Goal: Task Accomplishment & Management: Manage account settings

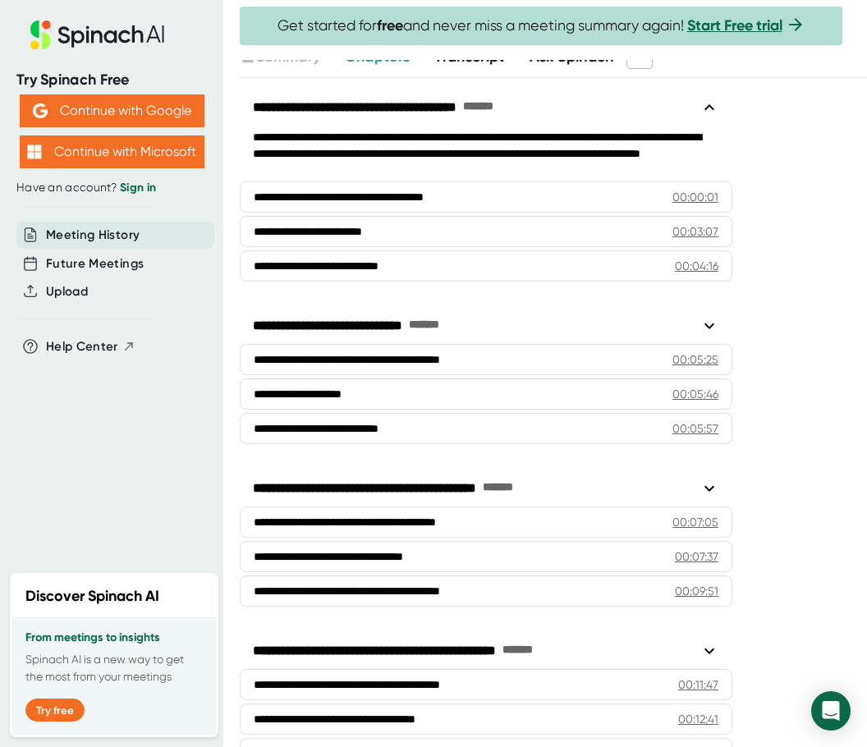
scroll to position [246, 0]
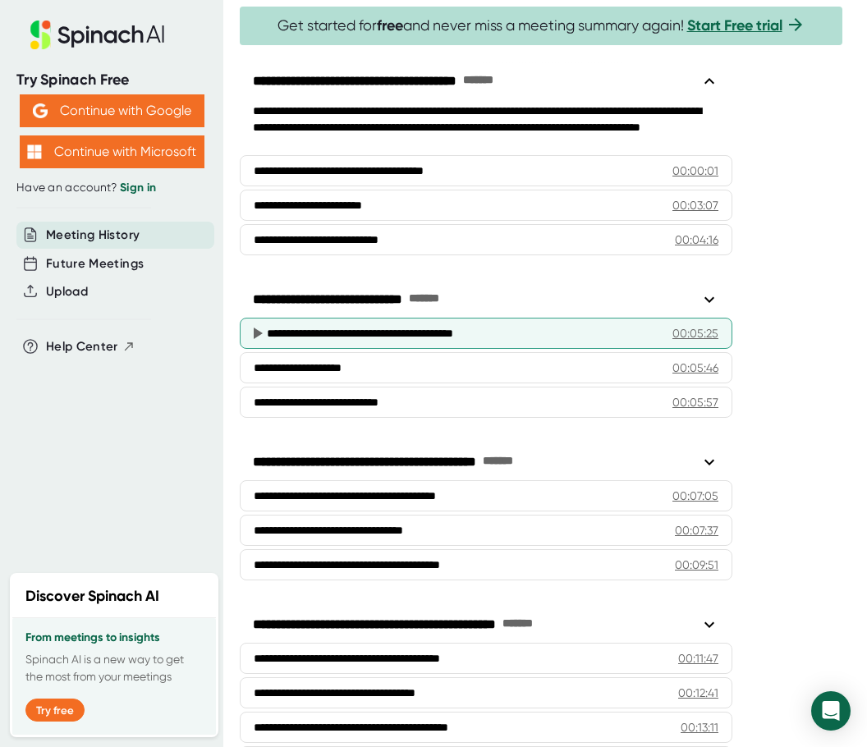
click at [367, 328] on div "**********" at bounding box center [463, 333] width 393 height 16
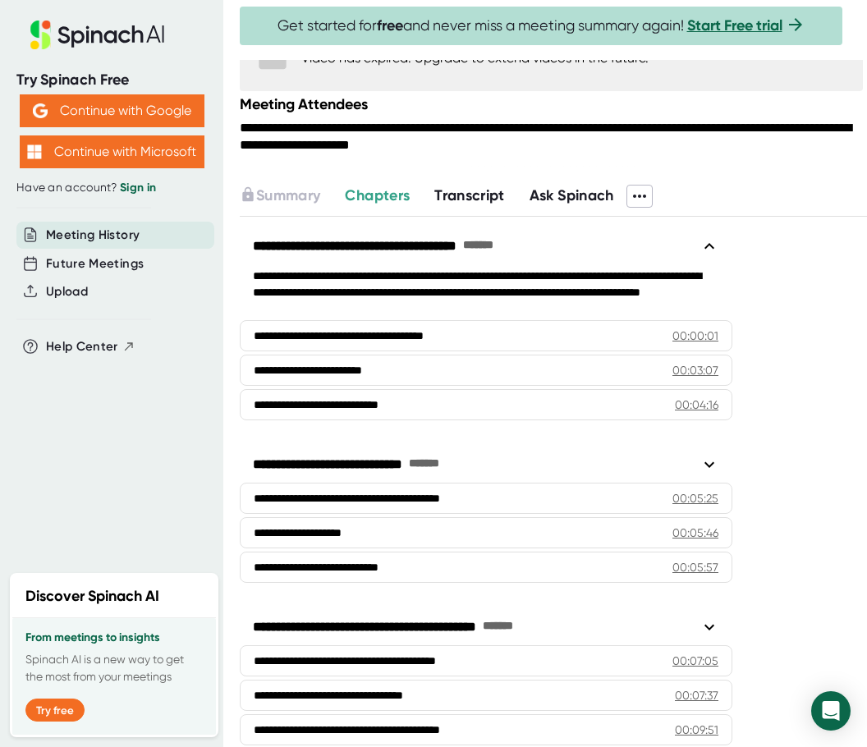
scroll to position [0, 0]
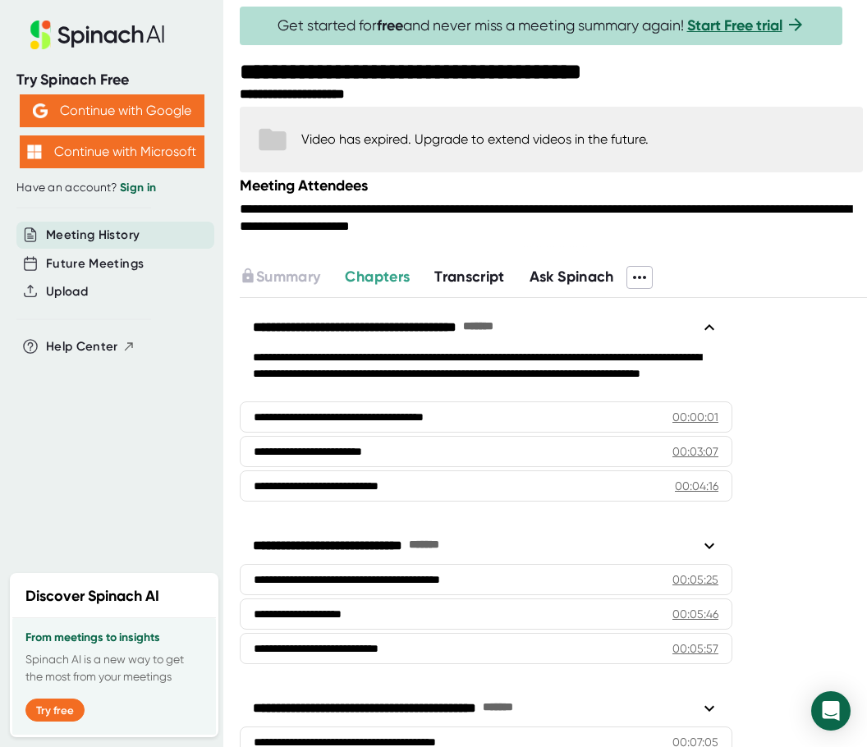
click at [473, 271] on span "Transcript" at bounding box center [469, 277] width 71 height 18
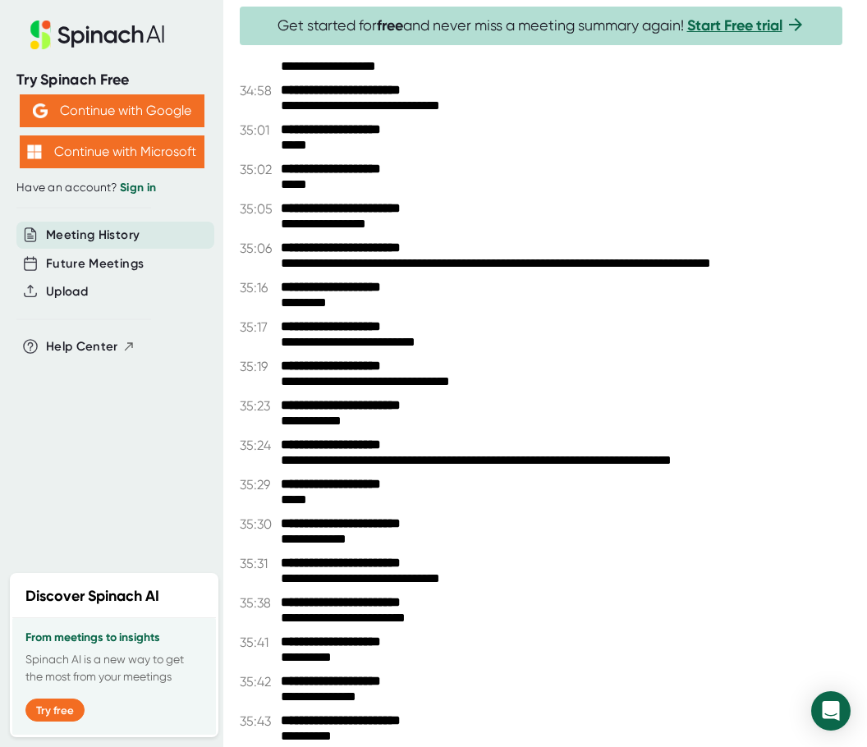
scroll to position [20987, 0]
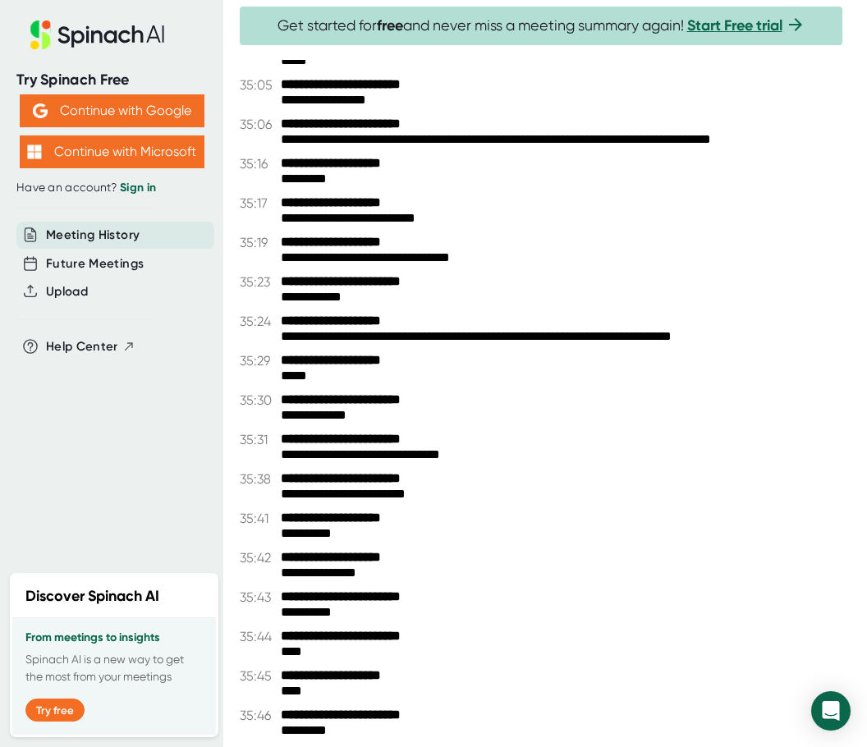
drag, startPoint x: 345, startPoint y: 731, endPoint x: 275, endPoint y: 357, distance: 380.0
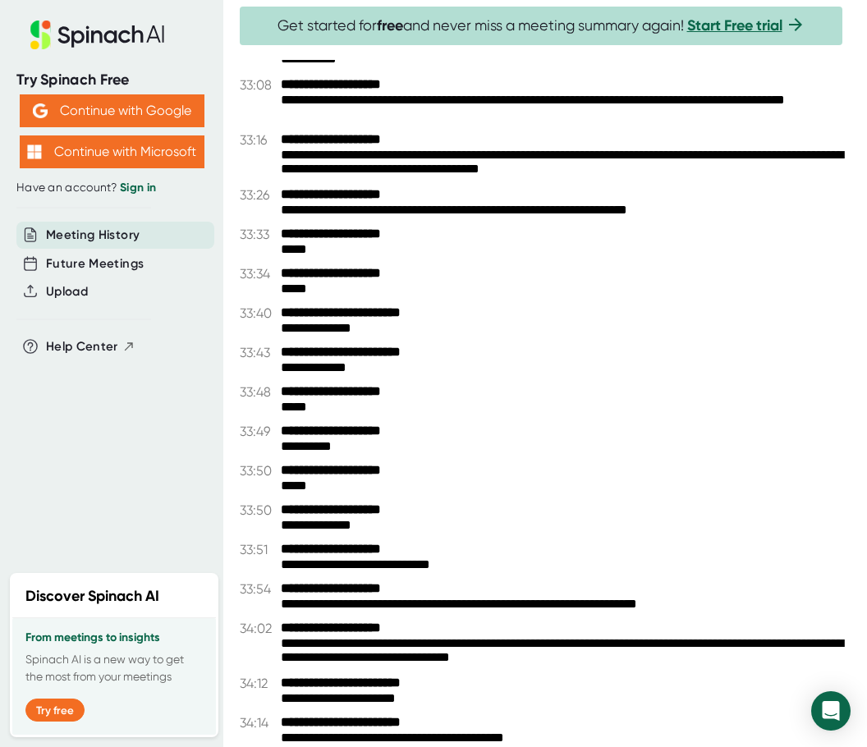
scroll to position [19756, 0]
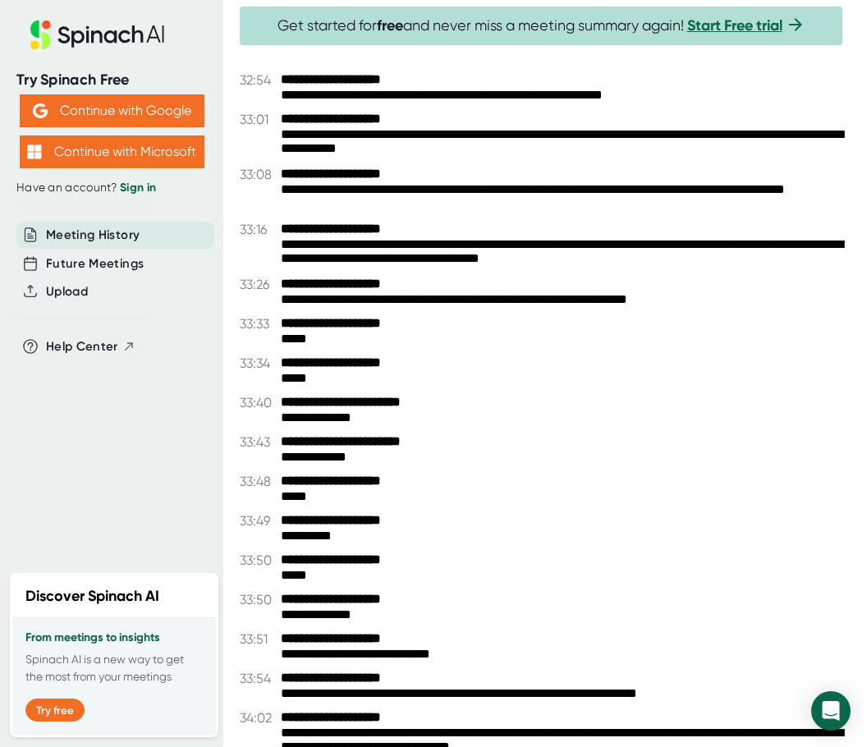
click at [385, 132] on div "**********" at bounding box center [568, 142] width 574 height 31
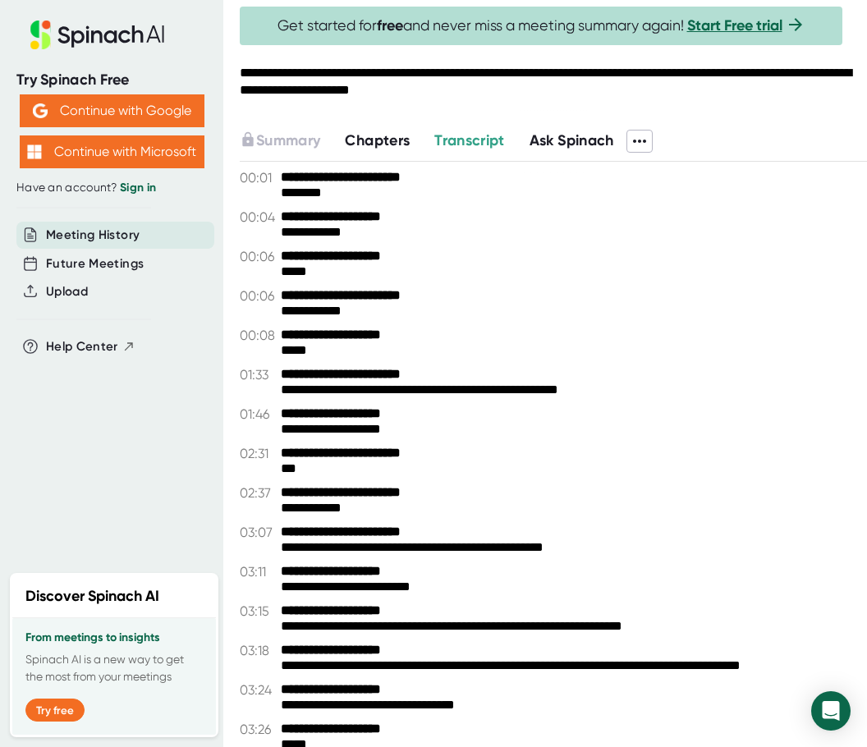
scroll to position [0, 0]
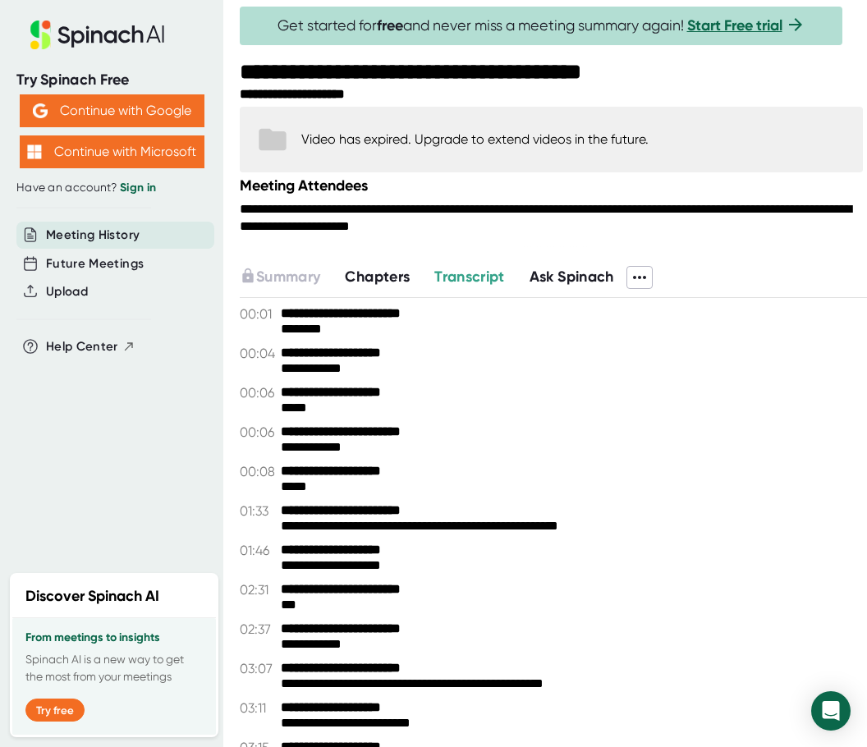
click at [646, 277] on icon at bounding box center [639, 277] width 13 height 3
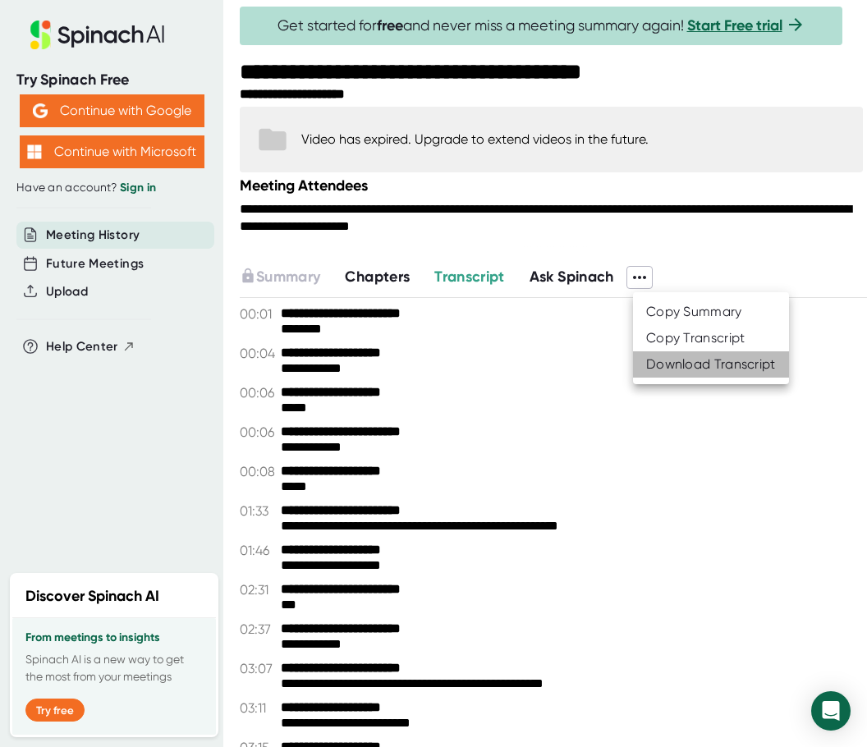
click at [714, 367] on div "Download Transcript" at bounding box center [711, 364] width 130 height 16
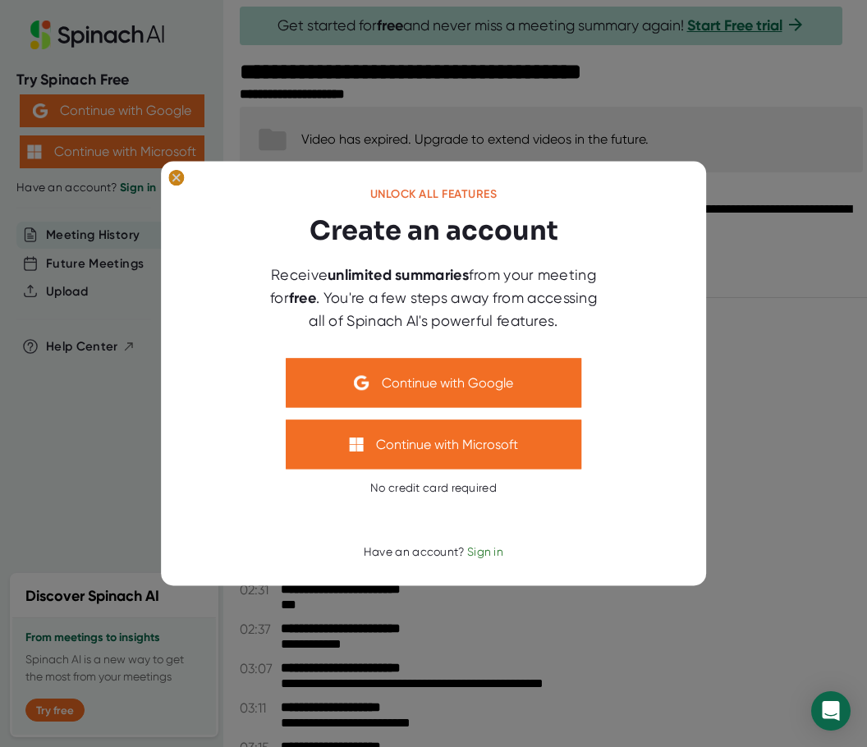
drag, startPoint x: 176, startPoint y: 176, endPoint x: 256, endPoint y: 183, distance: 79.9
click at [176, 176] on icon at bounding box center [175, 177] width 7 height 7
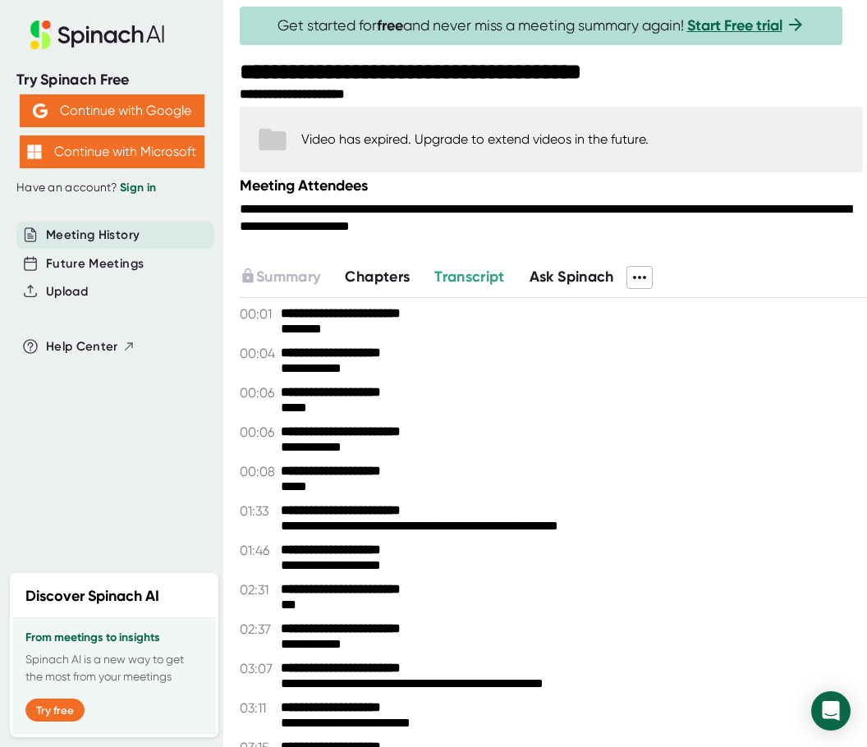
click at [649, 273] on icon at bounding box center [640, 278] width 20 height 20
click at [687, 341] on div "Copy Transcript" at bounding box center [695, 338] width 99 height 16
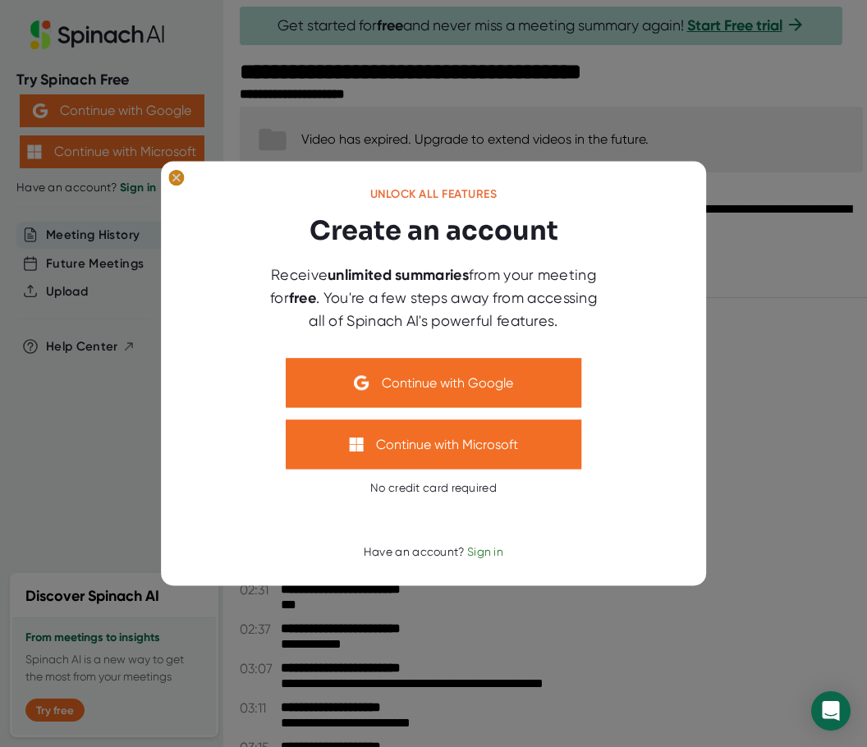
click at [174, 177] on ellipse at bounding box center [176, 178] width 16 height 16
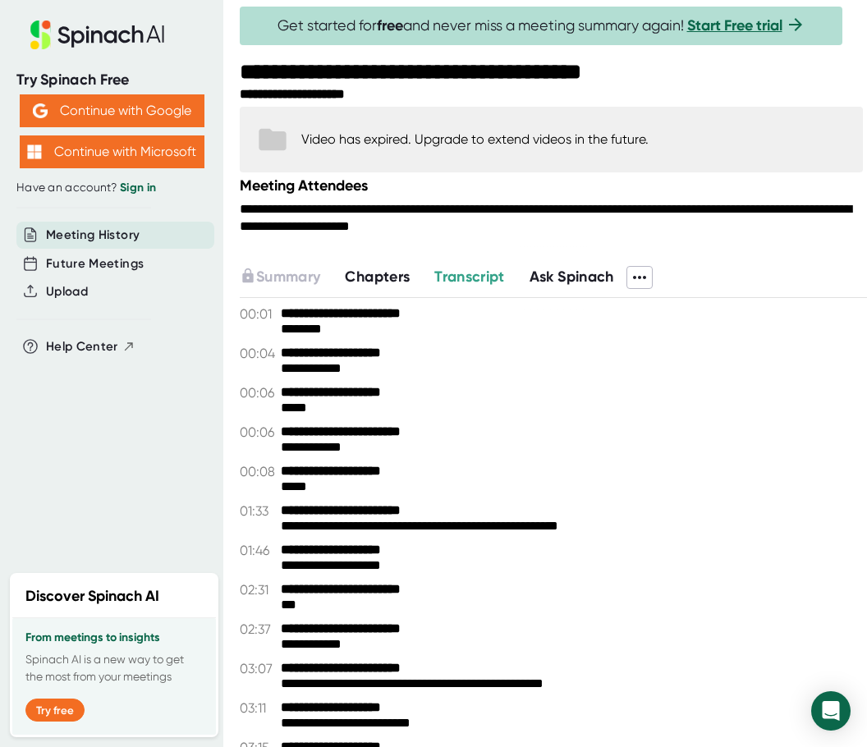
drag, startPoint x: 288, startPoint y: 313, endPoint x: 514, endPoint y: 543, distance: 322.2
click at [649, 273] on icon at bounding box center [640, 278] width 20 height 20
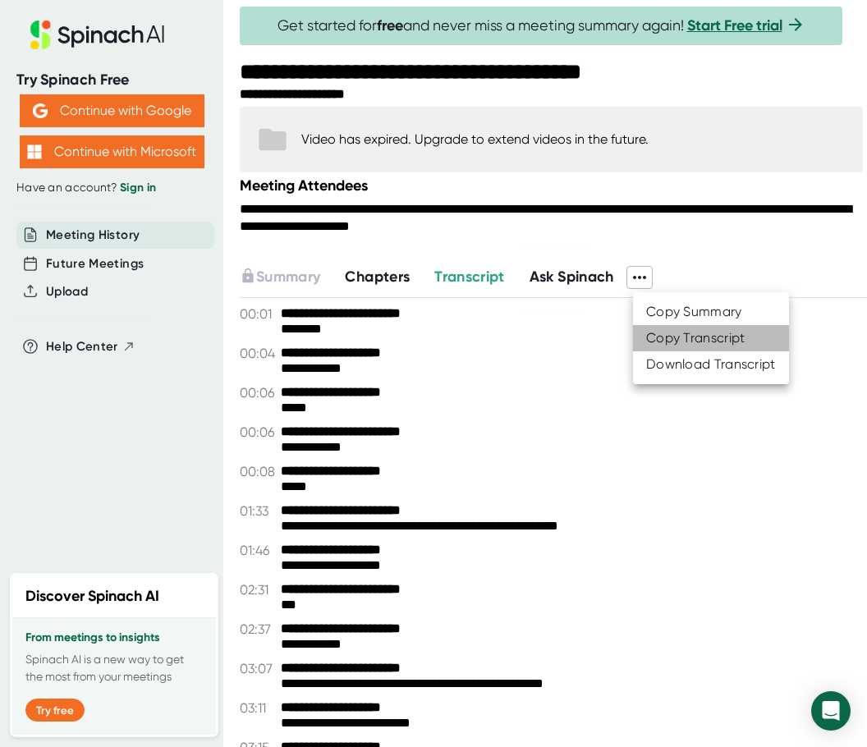
click at [706, 338] on div "Copy Transcript" at bounding box center [695, 338] width 99 height 16
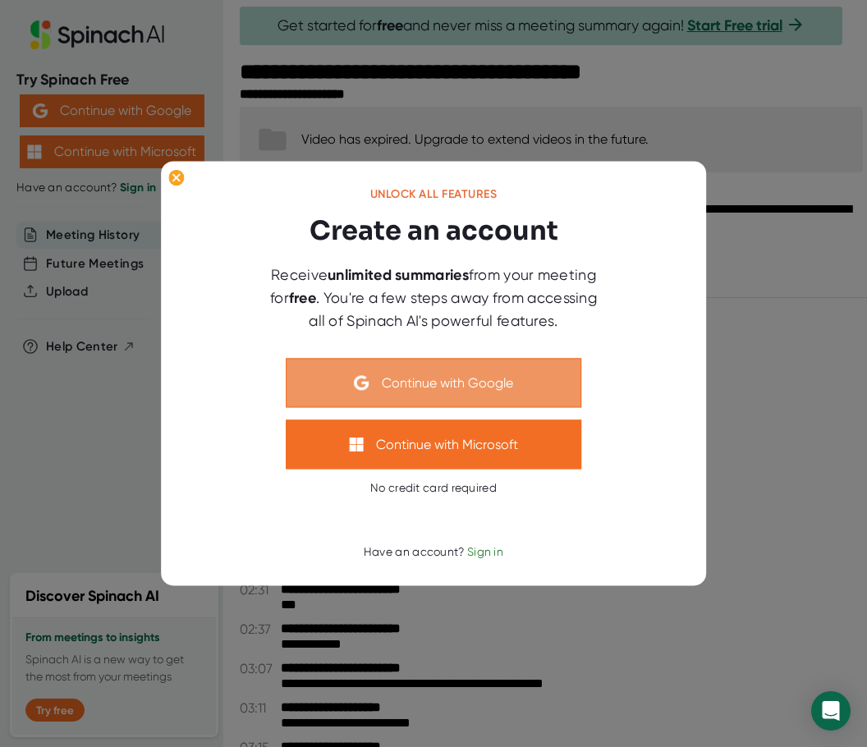
click at [422, 380] on button "Continue with Google" at bounding box center [434, 383] width 296 height 49
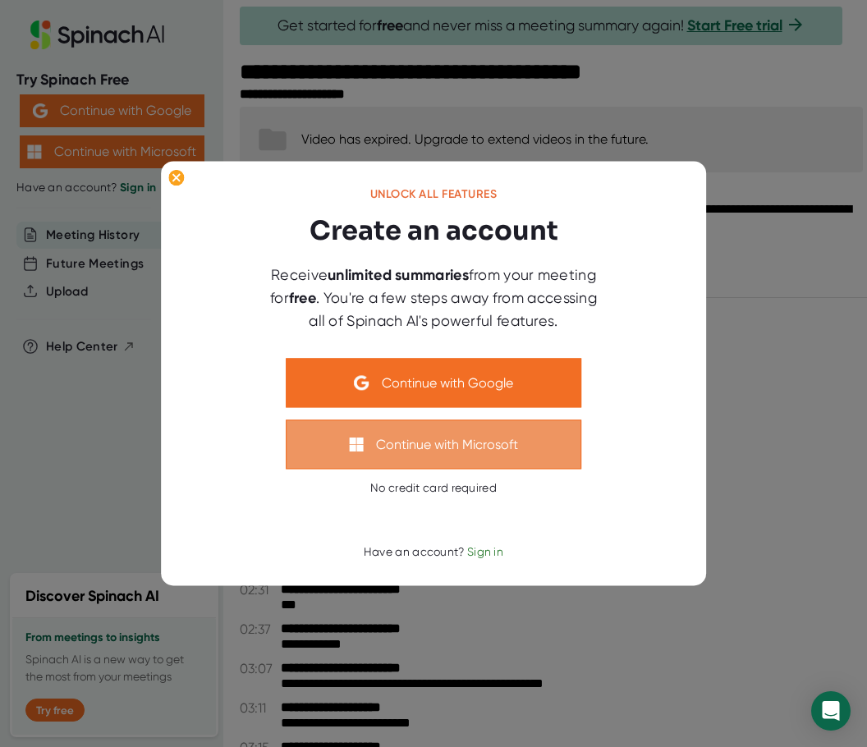
click at [461, 444] on button "Continue with Microsoft" at bounding box center [434, 444] width 296 height 49
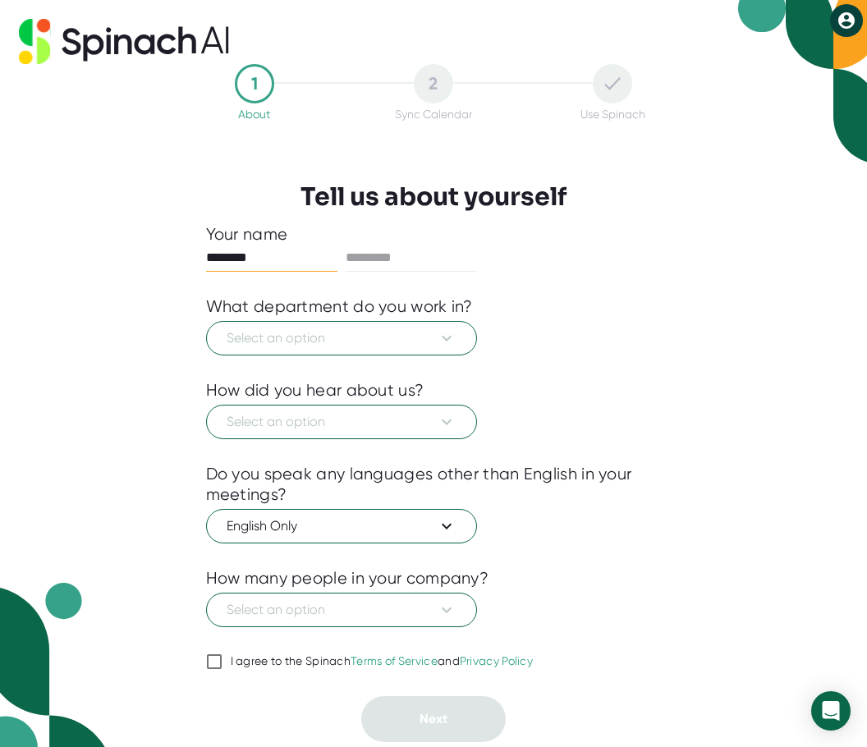
type input "********"
type input "******"
click at [314, 351] on button "Select an option" at bounding box center [341, 338] width 271 height 34
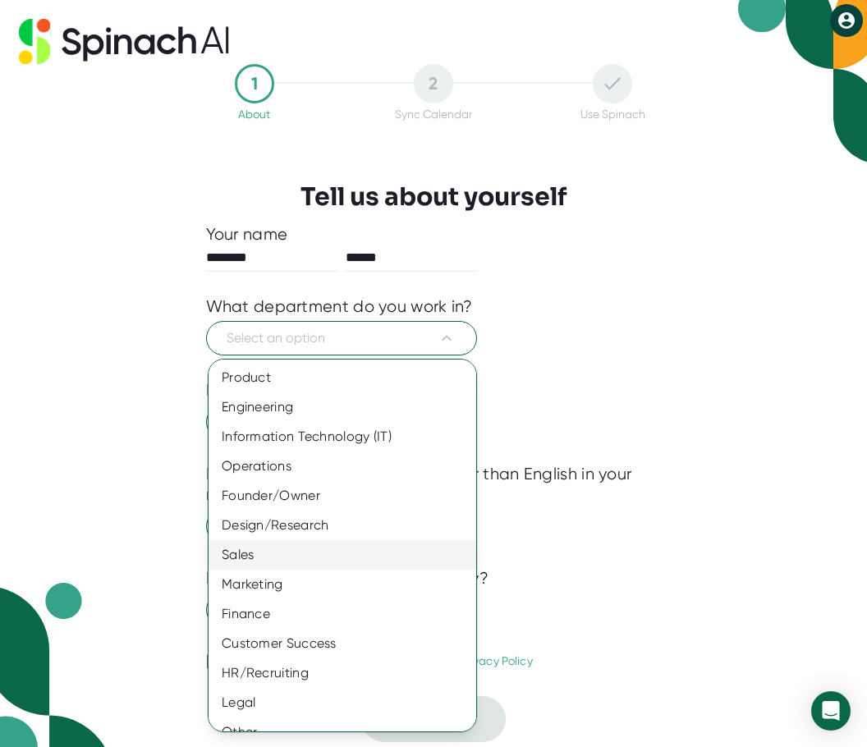
click at [246, 556] on div "Sales" at bounding box center [349, 555] width 280 height 30
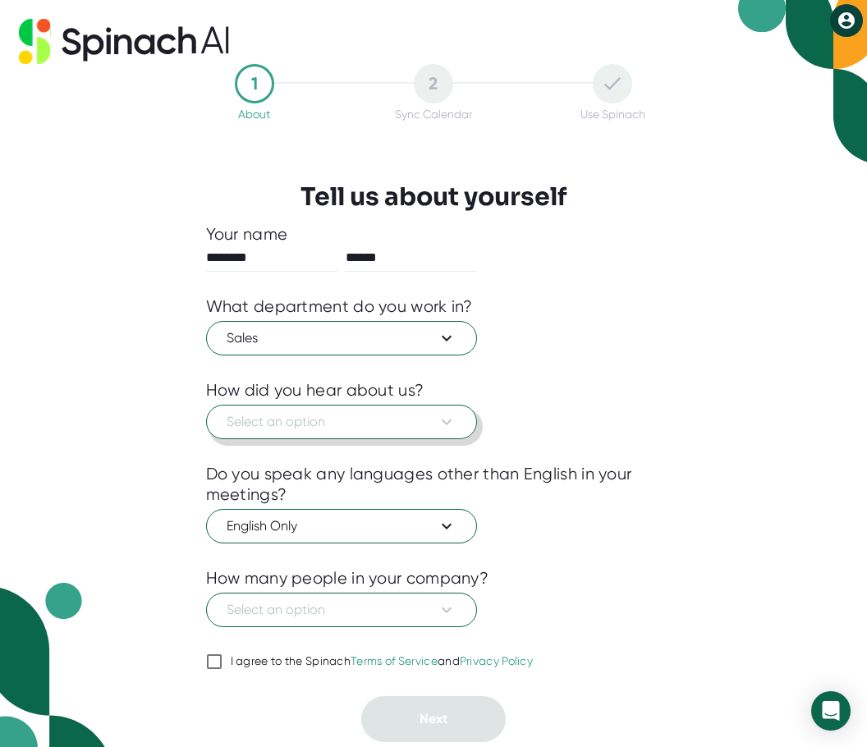
click at [282, 425] on span "Select an option" at bounding box center [342, 422] width 230 height 20
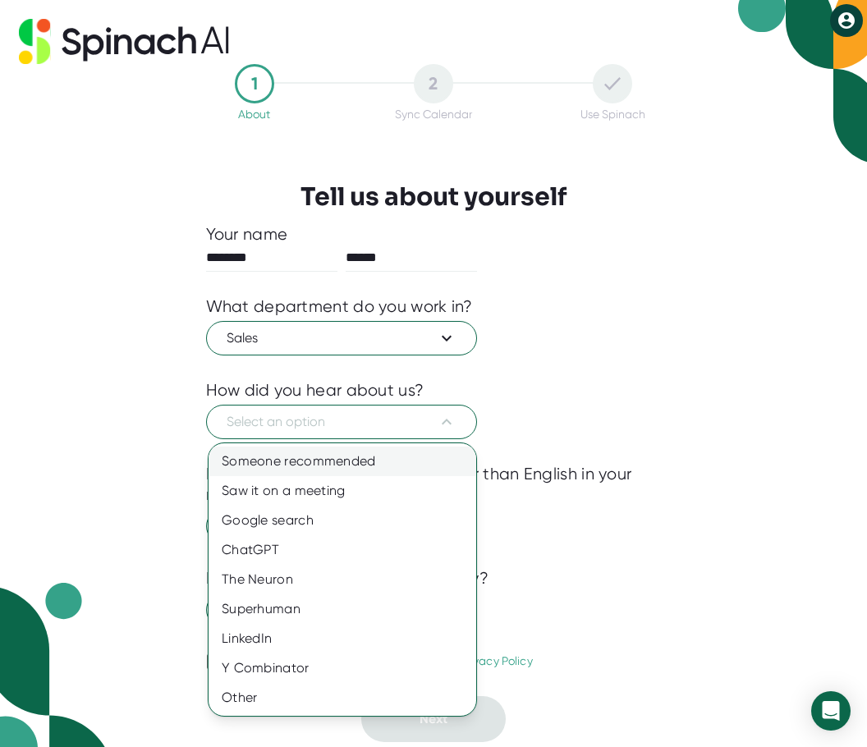
click at [252, 462] on div "Someone recommended" at bounding box center [343, 462] width 268 height 30
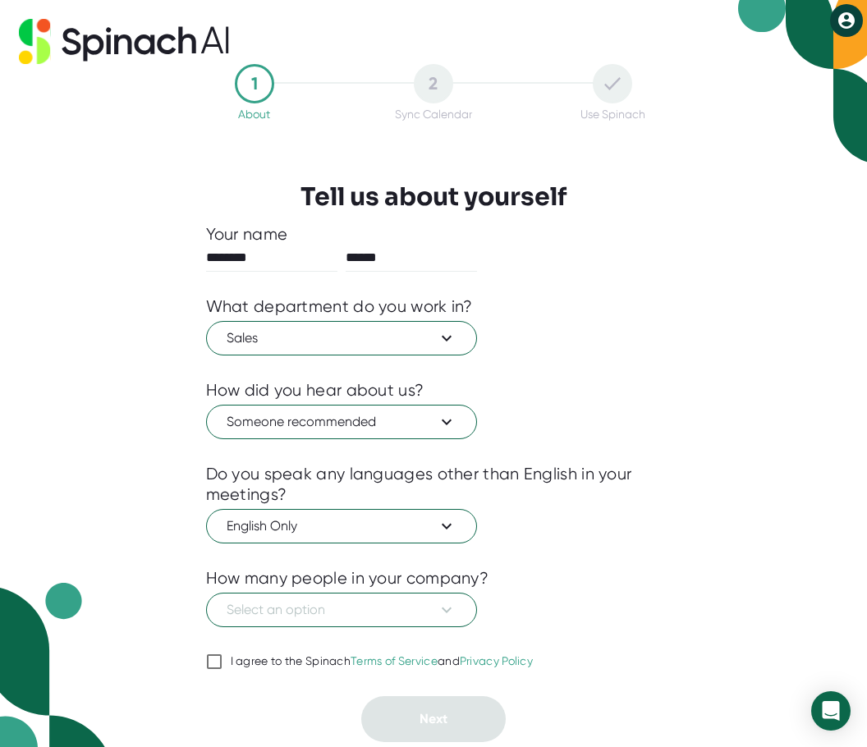
click at [408, 545] on div at bounding box center [434, 555] width 456 height 25
click at [374, 619] on span "Select an option" at bounding box center [342, 610] width 230 height 20
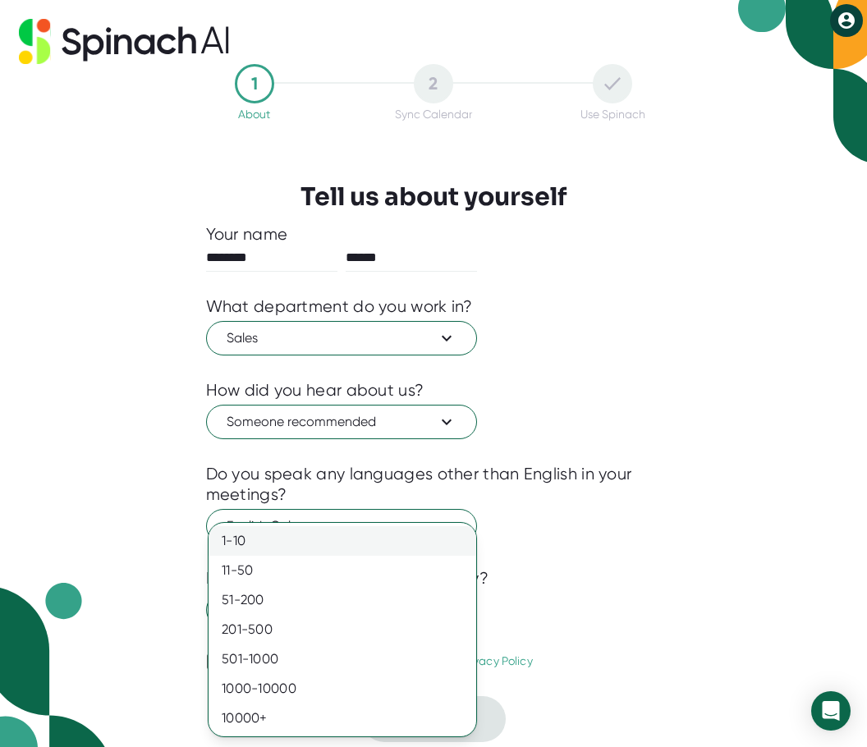
click at [273, 538] on div "1-10" at bounding box center [343, 541] width 268 height 30
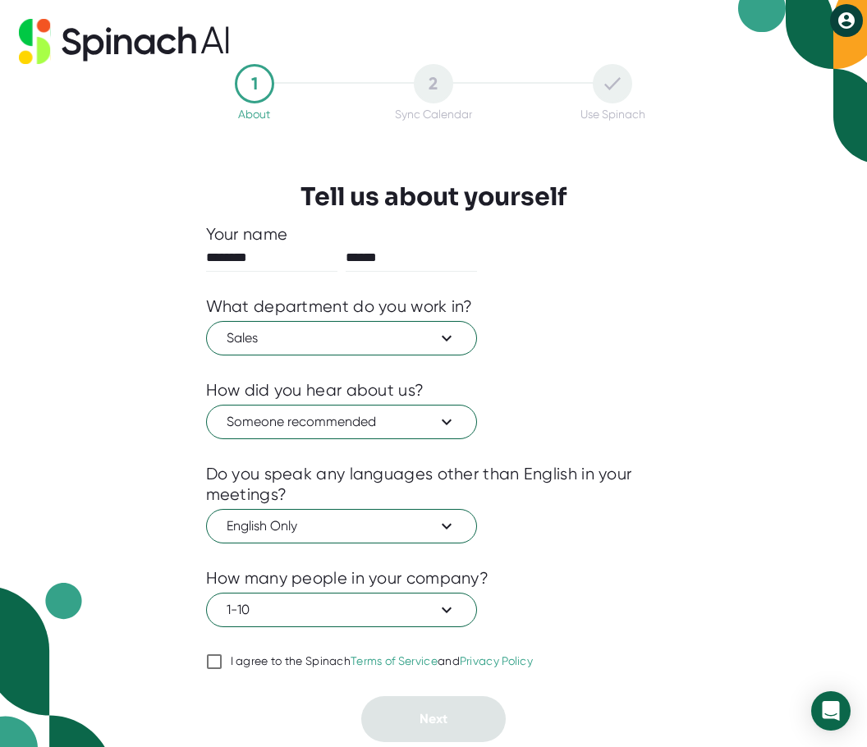
click at [213, 662] on input "I agree to the Spinach Terms of Service and Privacy Policy" at bounding box center [214, 662] width 16 height 20
checkbox input "true"
click at [440, 711] on span "Next" at bounding box center [433, 719] width 28 height 16
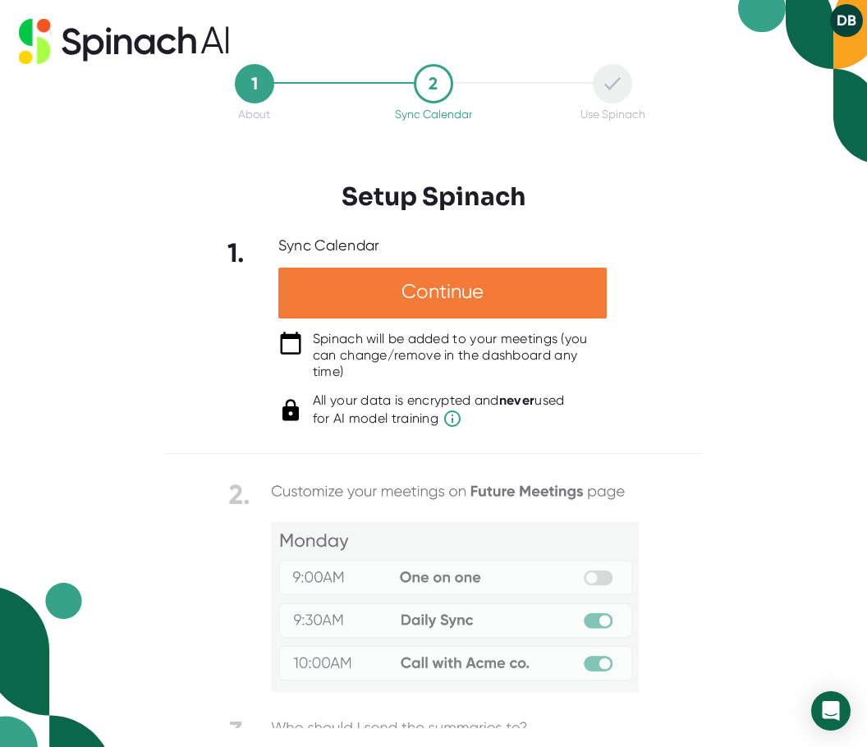
click at [410, 300] on div "Continue" at bounding box center [442, 293] width 328 height 51
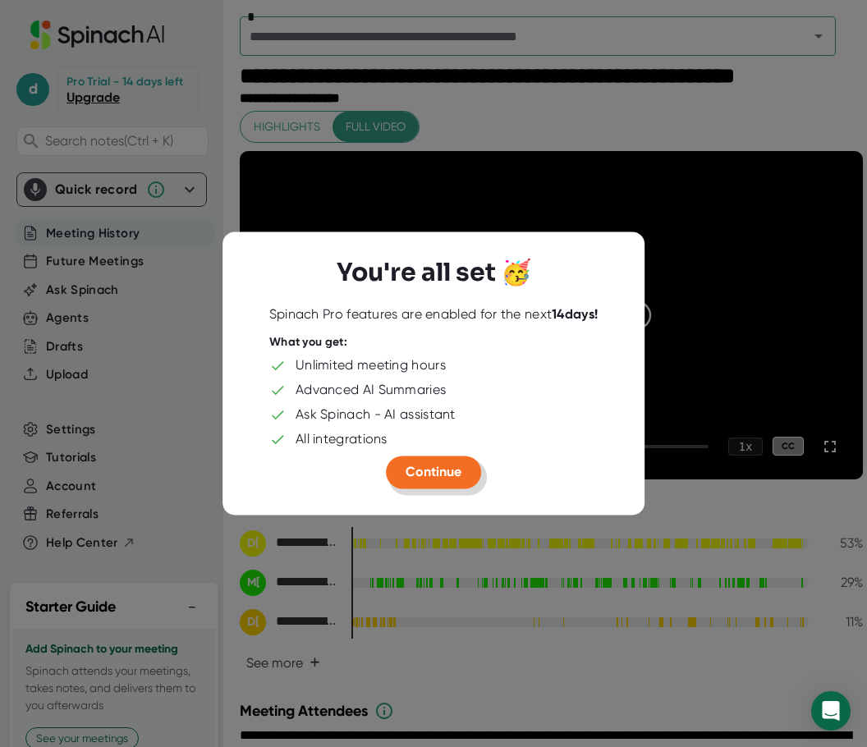
click at [432, 465] on span "Continue" at bounding box center [434, 473] width 56 height 16
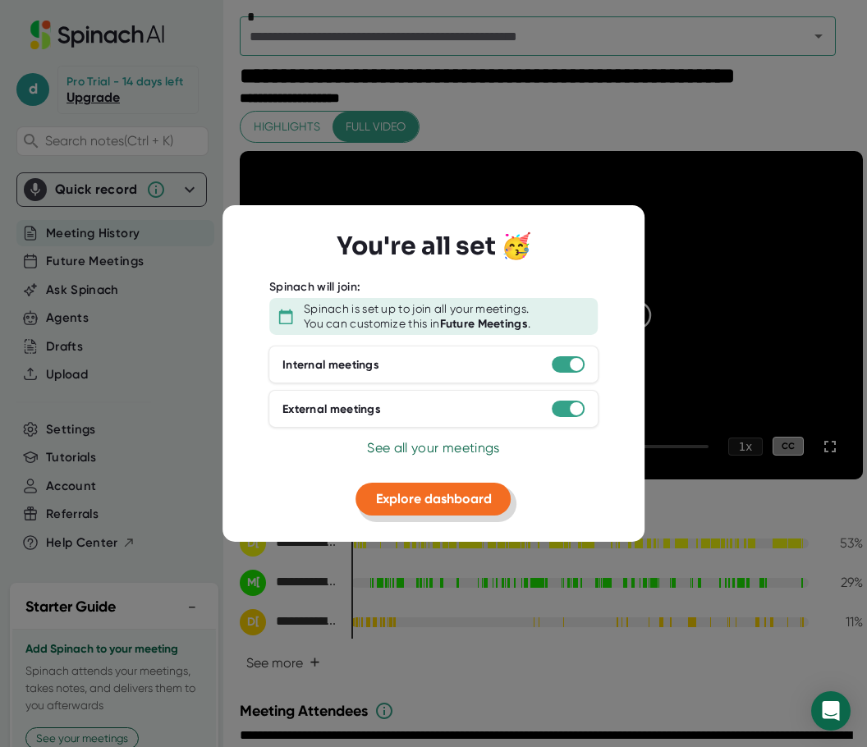
click at [424, 497] on span "Explore dashboard" at bounding box center [434, 499] width 116 height 16
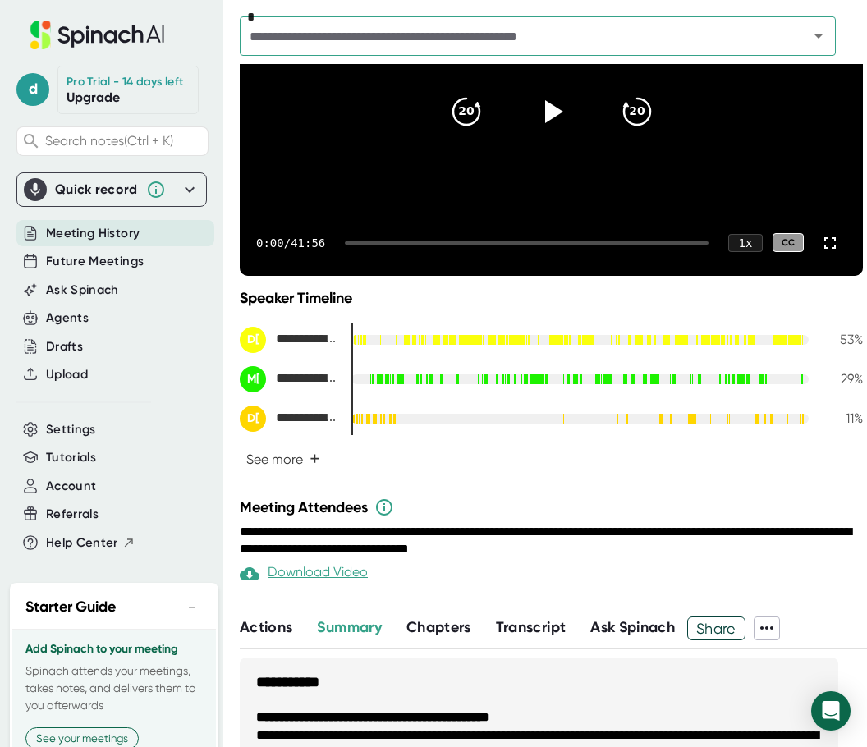
scroll to position [410, 0]
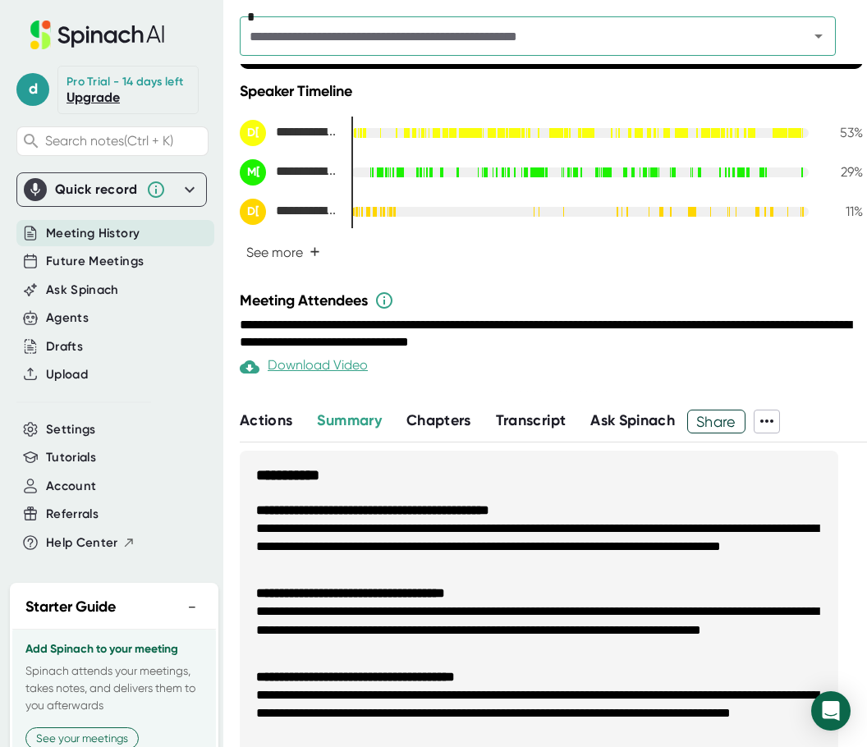
click at [542, 429] on span "Transcript" at bounding box center [531, 420] width 71 height 18
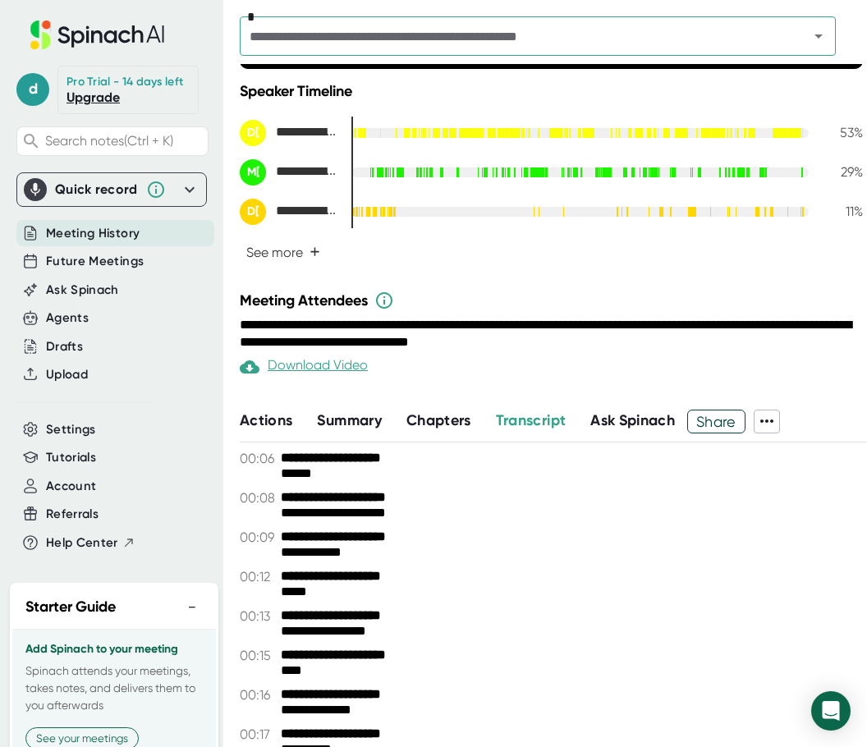
click at [762, 432] on span at bounding box center [766, 420] width 25 height 21
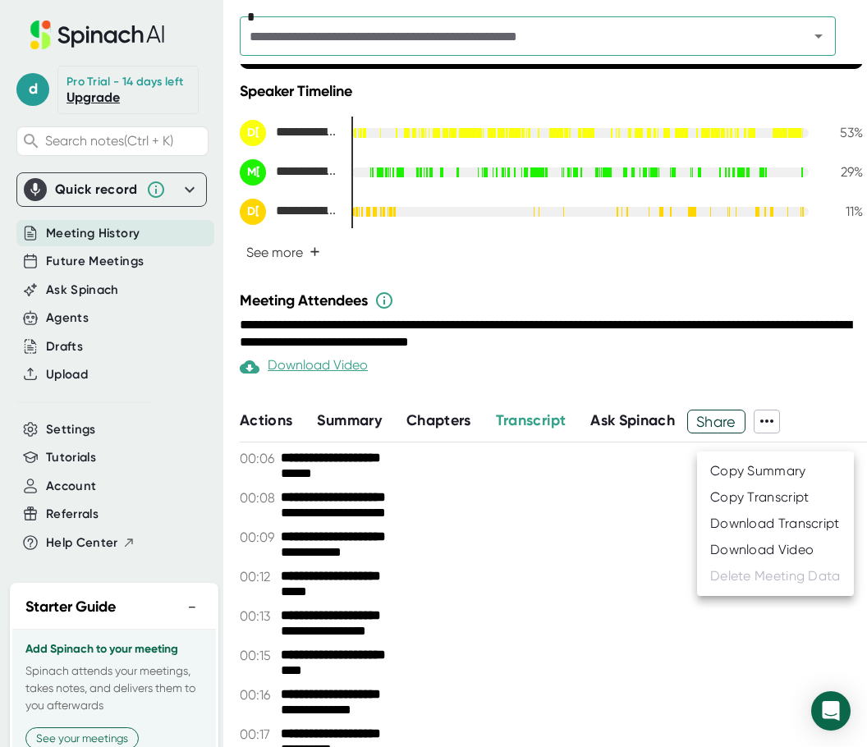
click at [761, 525] on div "Download Transcript" at bounding box center [775, 524] width 130 height 16
